Goal: Transaction & Acquisition: Purchase product/service

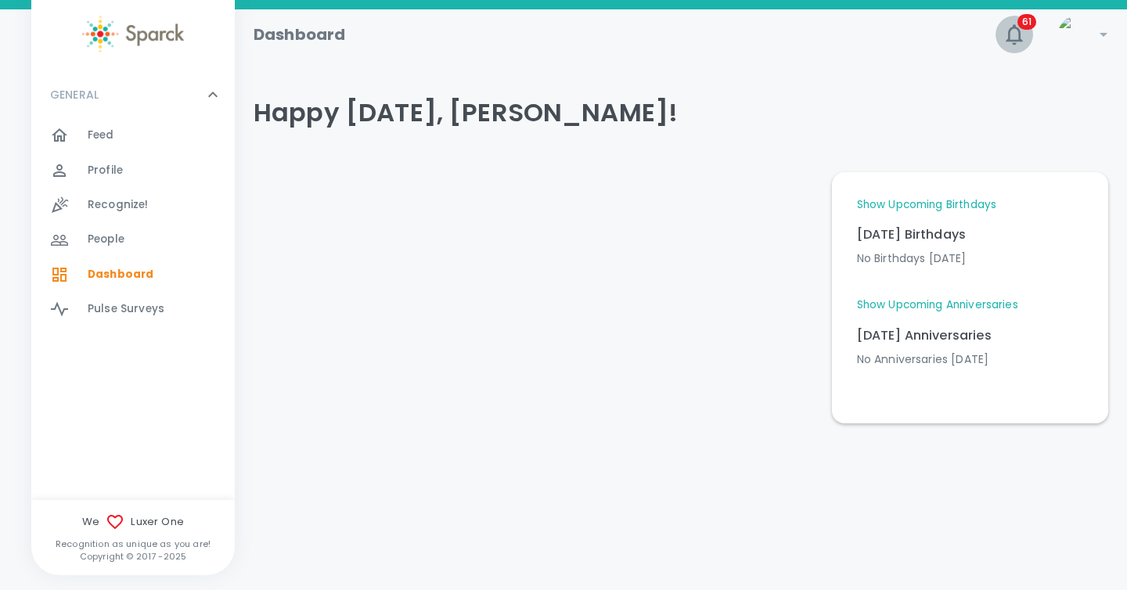
click at [1009, 43] on icon "button" at bounding box center [1014, 34] width 25 height 25
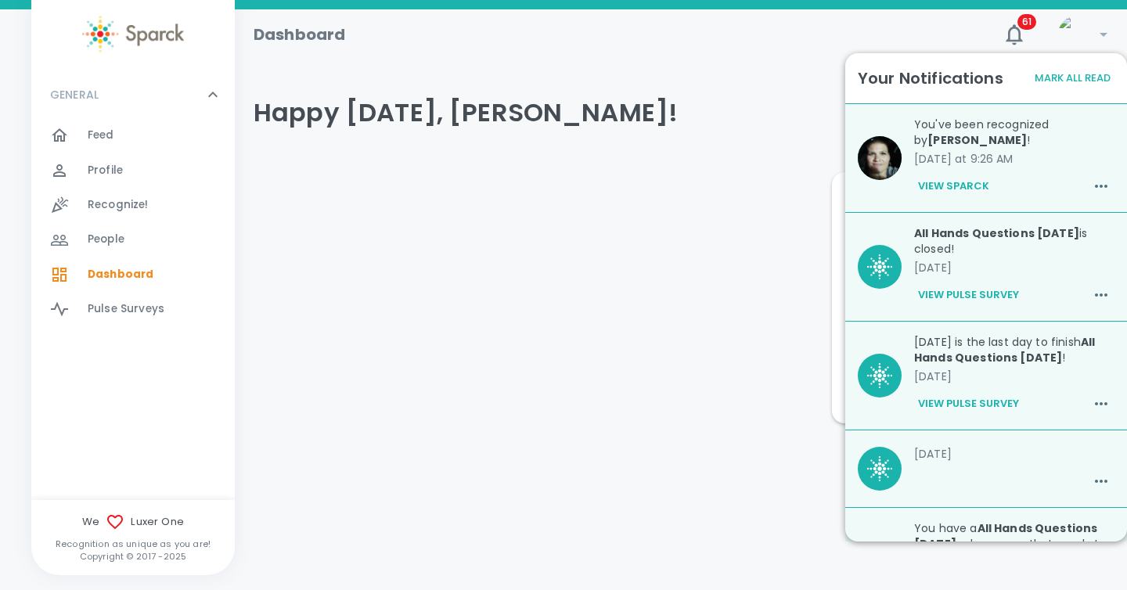
click at [1052, 70] on button "Mark All Read" at bounding box center [1072, 79] width 84 height 24
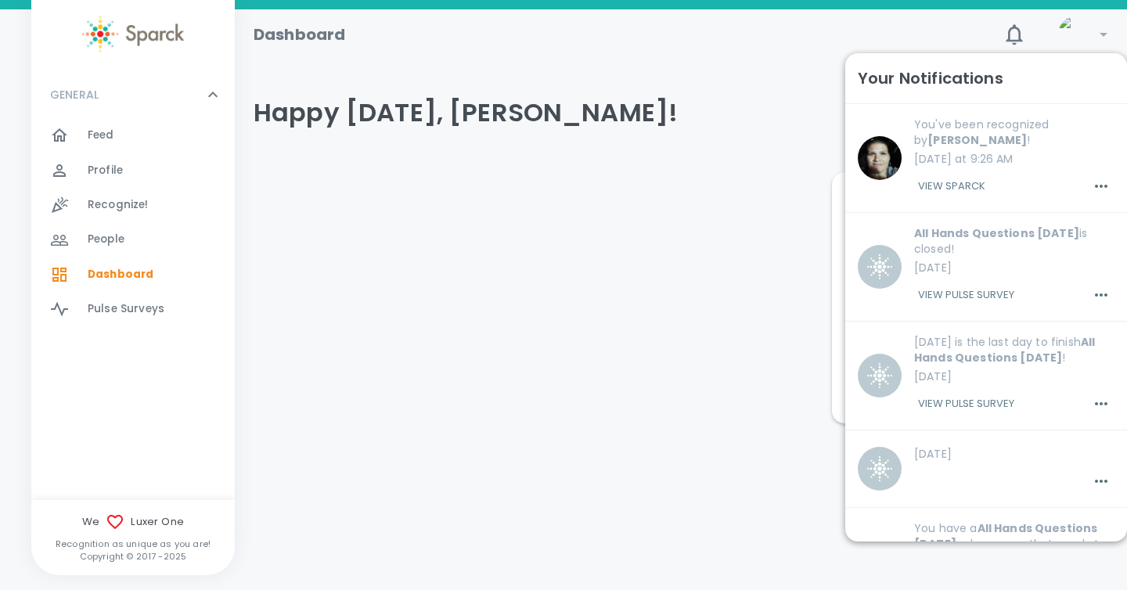
click at [719, 104] on h4 "Happy [DATE], [PERSON_NAME]!" at bounding box center [681, 112] width 854 height 31
click at [1014, 45] on icon "button" at bounding box center [1014, 34] width 25 height 25
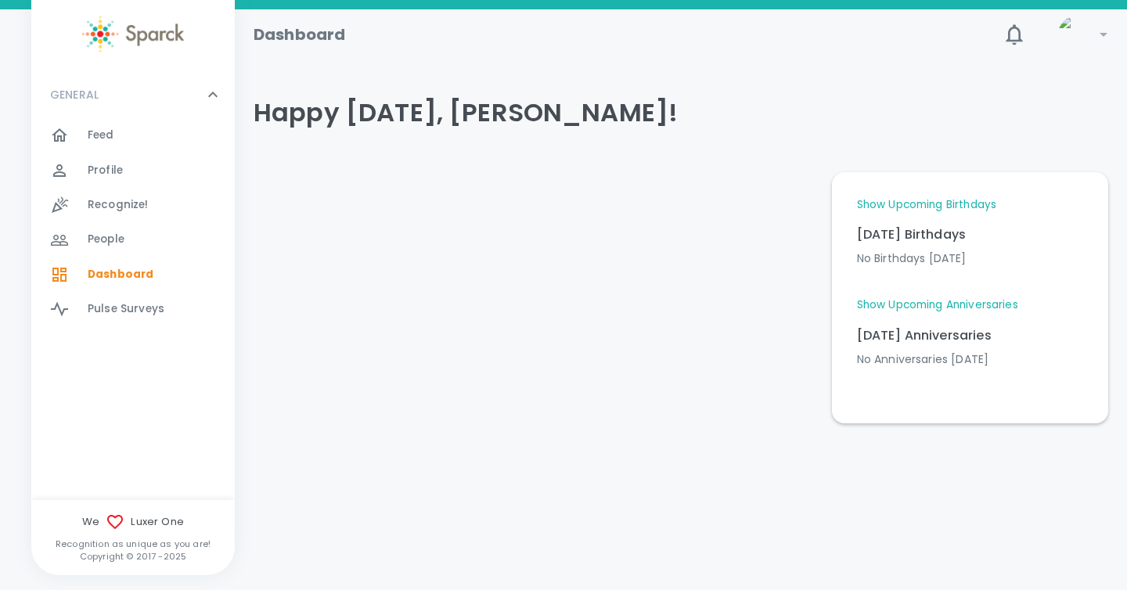
click at [110, 265] on span "Dashboard 0" at bounding box center [121, 275] width 66 height 22
click at [105, 142] on span "Feed" at bounding box center [101, 136] width 27 height 16
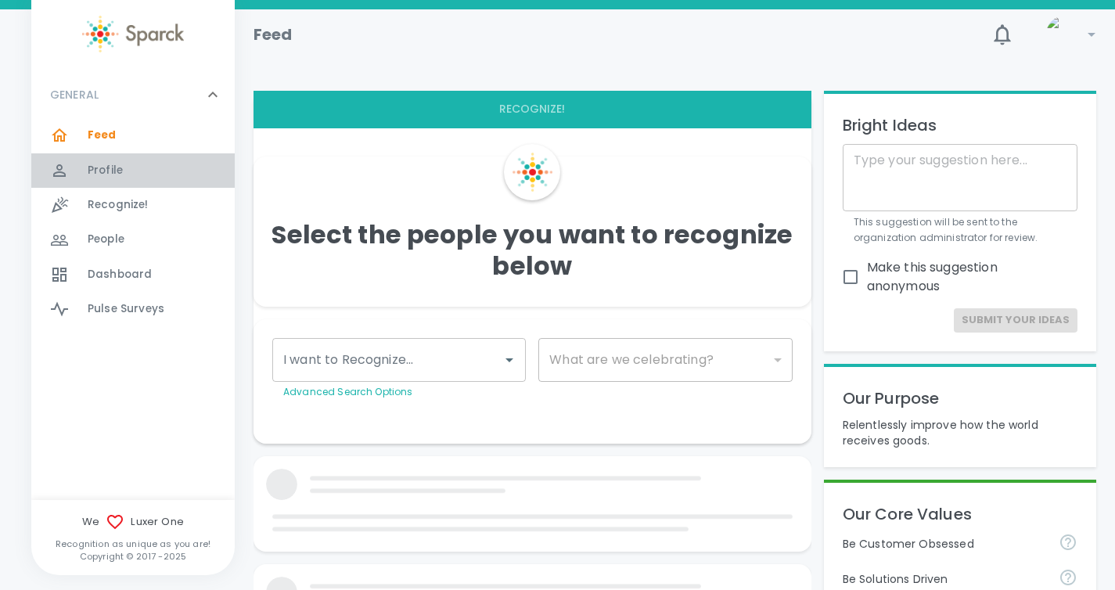
click at [104, 168] on span "Profile" at bounding box center [105, 171] width 35 height 16
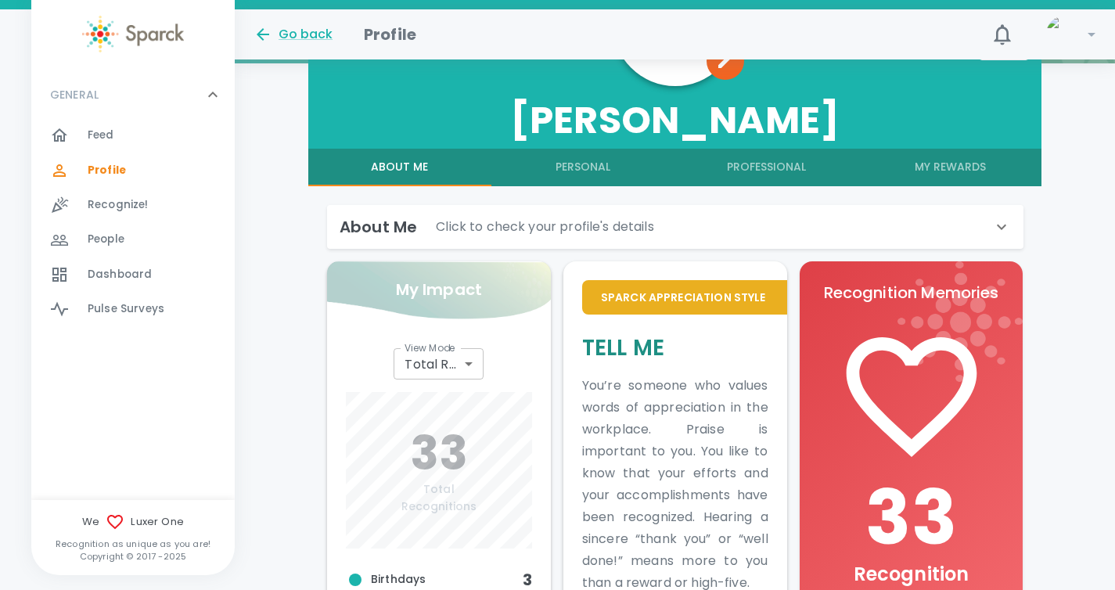
scroll to position [149, 0]
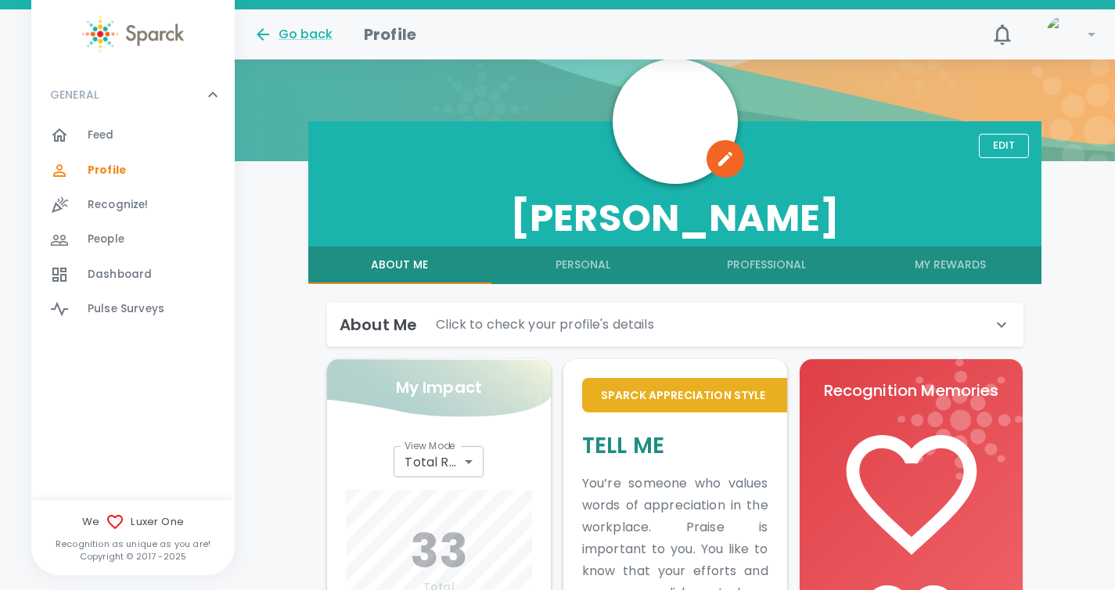
click at [908, 264] on button "My Rewards" at bounding box center [949, 265] width 183 height 38
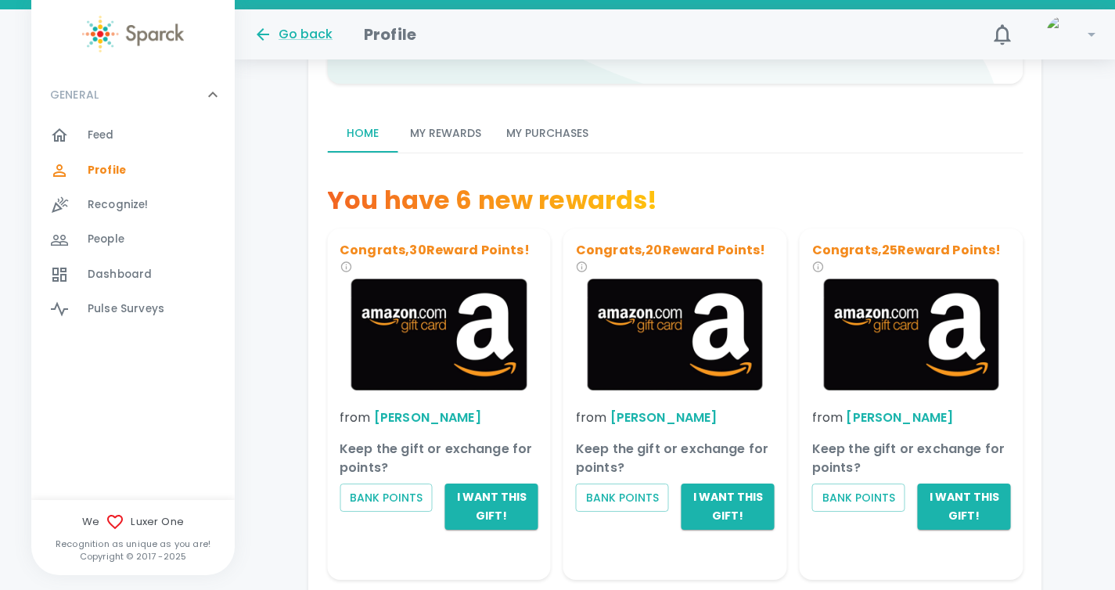
scroll to position [199, 0]
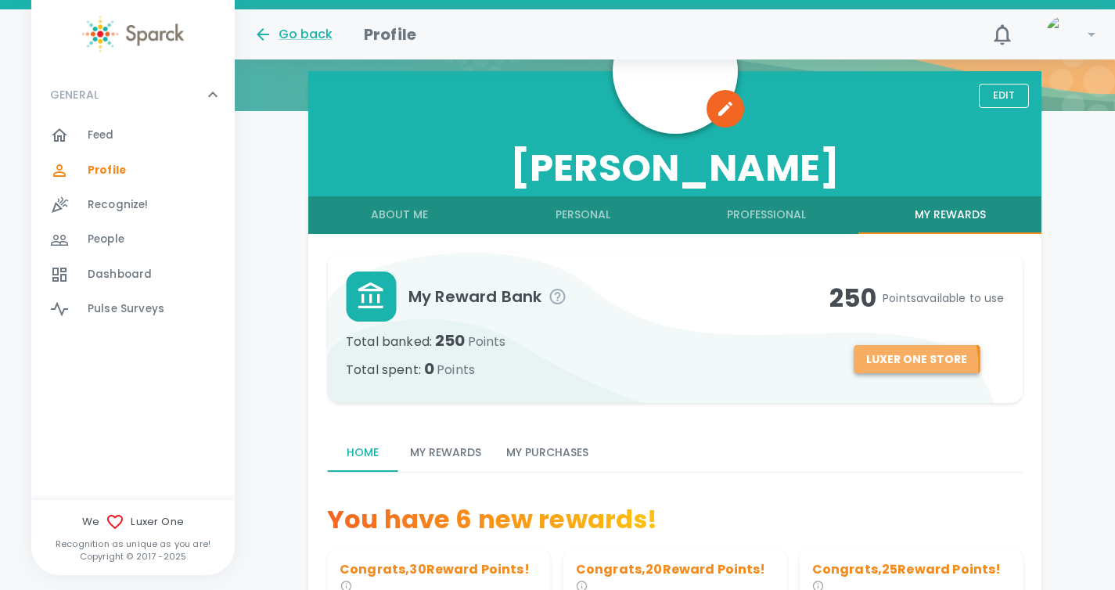
click at [886, 366] on button "Luxer One Store" at bounding box center [917, 359] width 126 height 29
